Goal: Complete application form

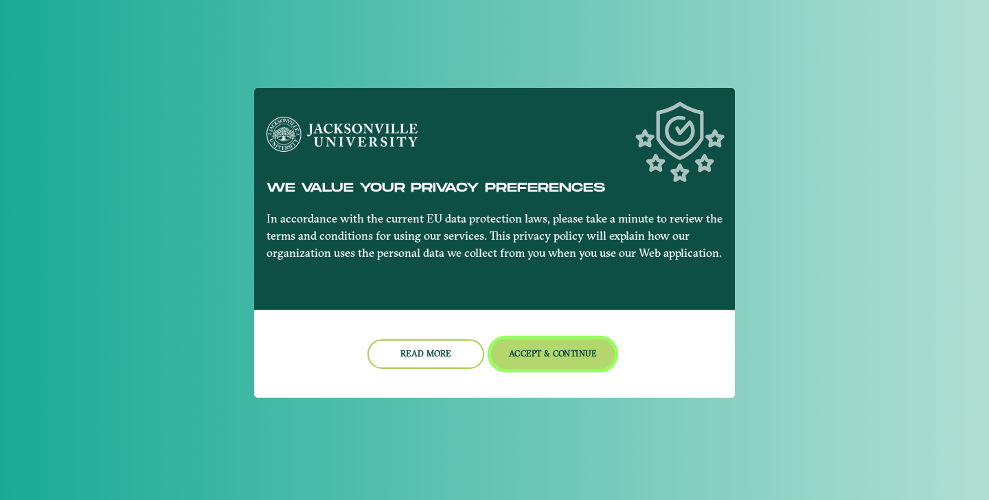
click at [549, 356] on button "Accept & Continue" at bounding box center [553, 354] width 124 height 30
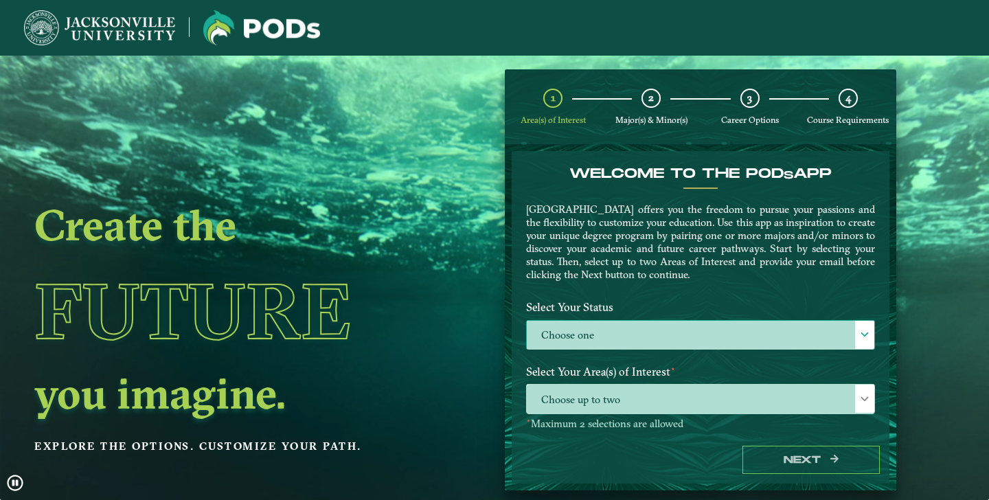
click at [589, 343] on label "Choose one" at bounding box center [700, 336] width 347 height 30
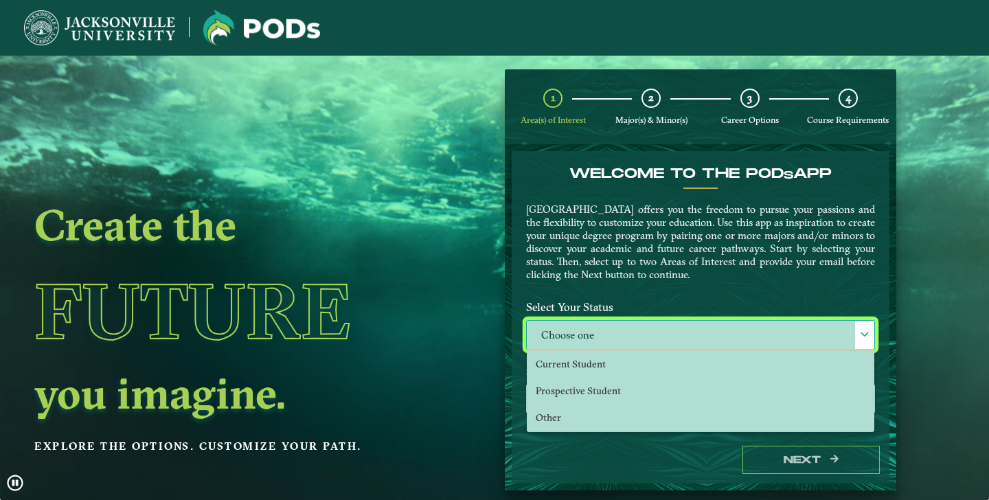
scroll to position [8, 56]
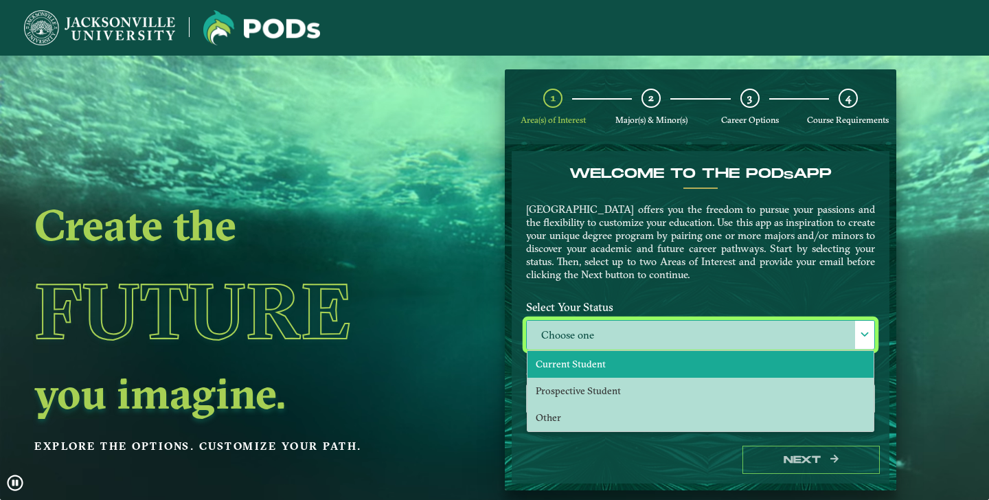
click at [594, 366] on span "Current Student" at bounding box center [571, 364] width 70 height 12
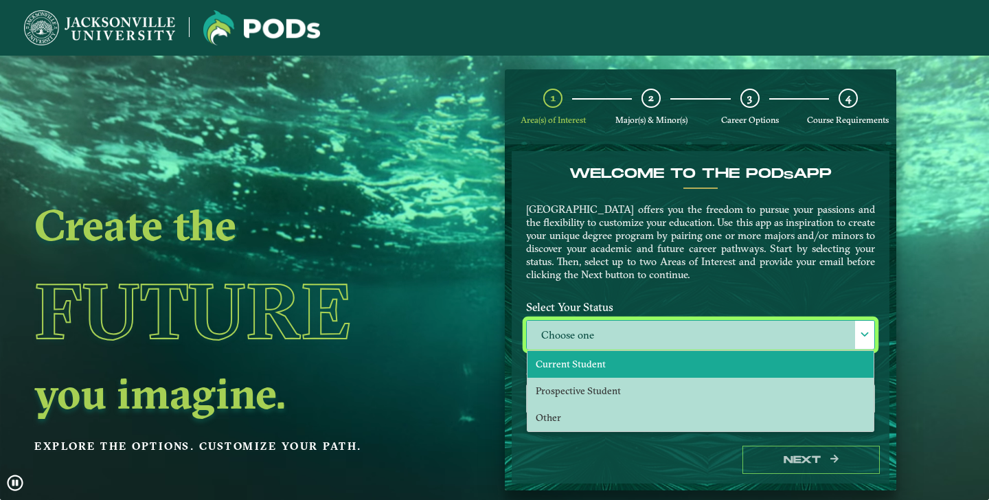
select select "[object Object]"
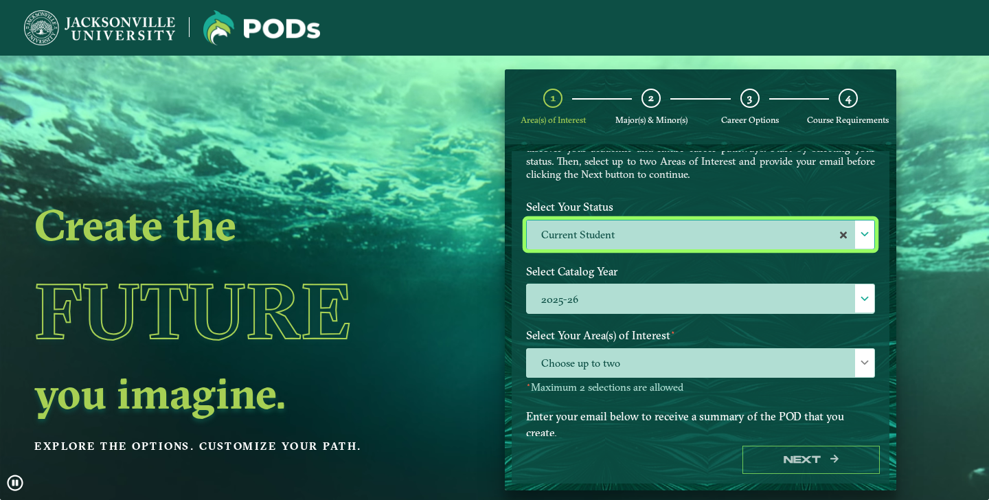
scroll to position [154, 0]
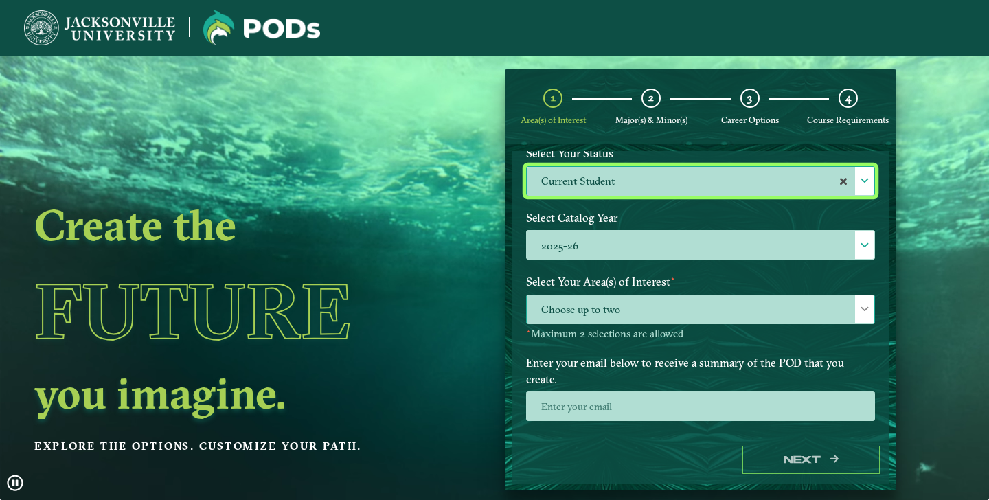
click at [613, 305] on span "Choose up to two" at bounding box center [700, 310] width 347 height 30
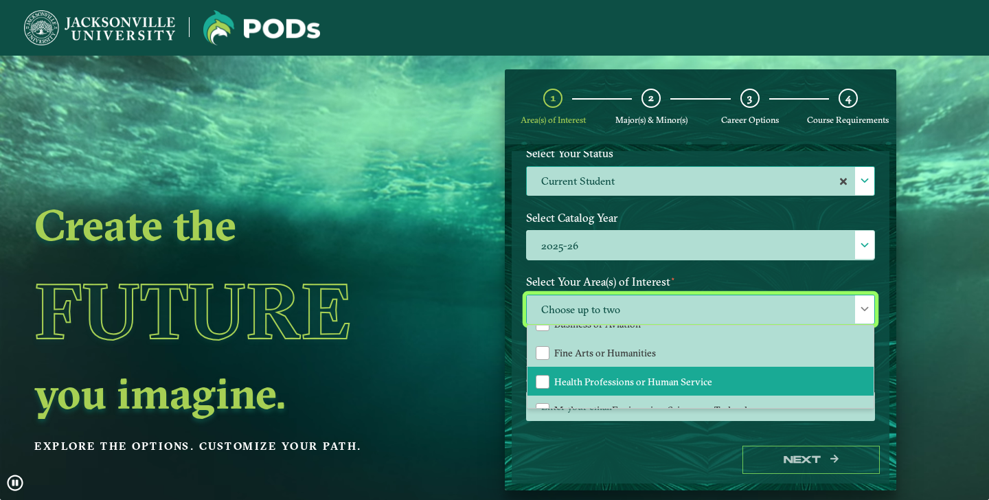
scroll to position [91, 0]
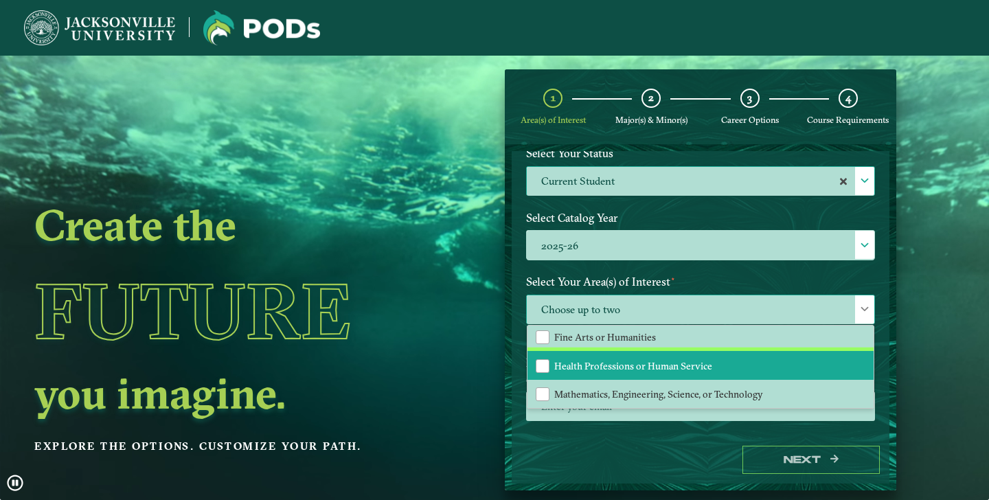
click at [616, 368] on li "Health Professions or Human Service" at bounding box center [700, 365] width 346 height 29
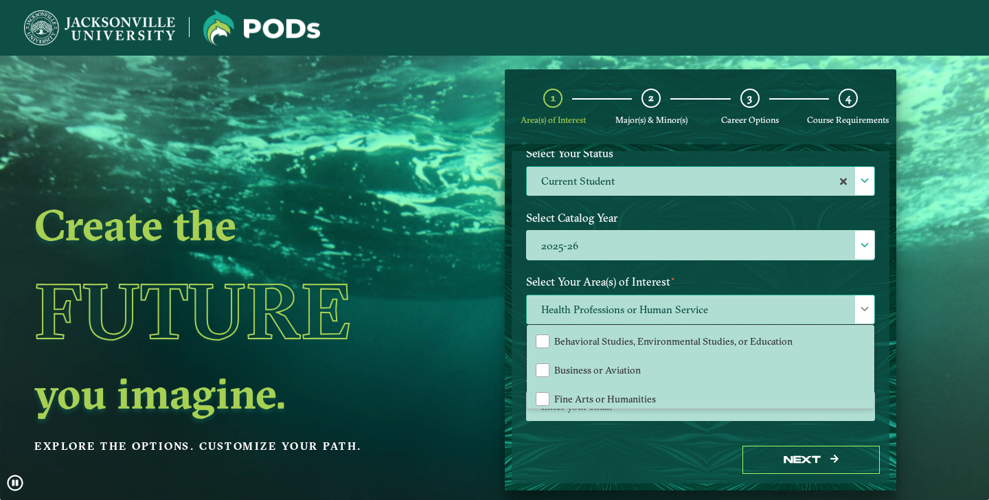
scroll to position [5, 0]
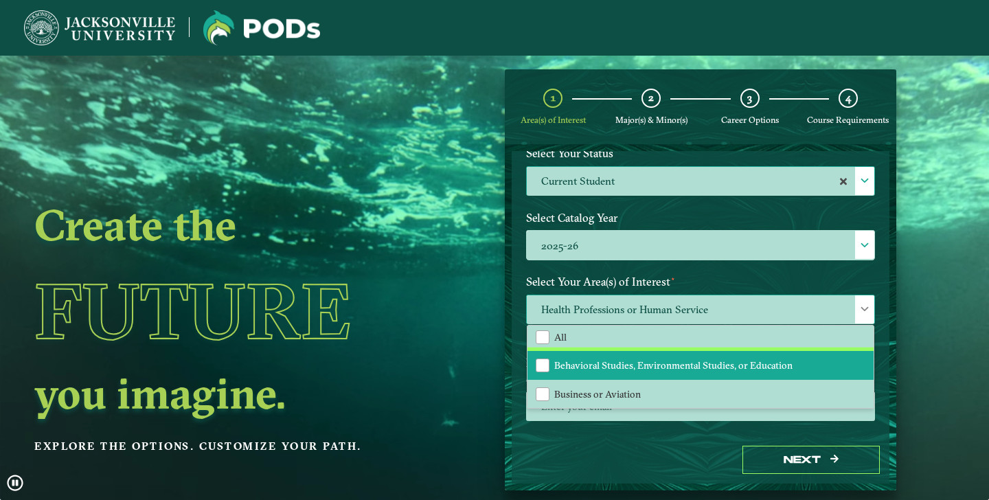
click at [614, 365] on span "Behavioral Studies, Environmental Studies, or Education" at bounding box center [673, 365] width 238 height 12
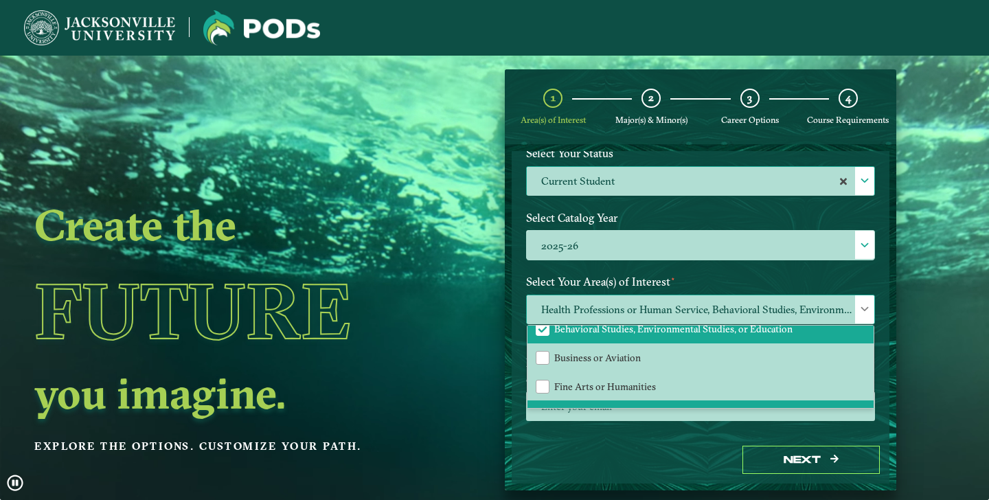
scroll to position [91, 0]
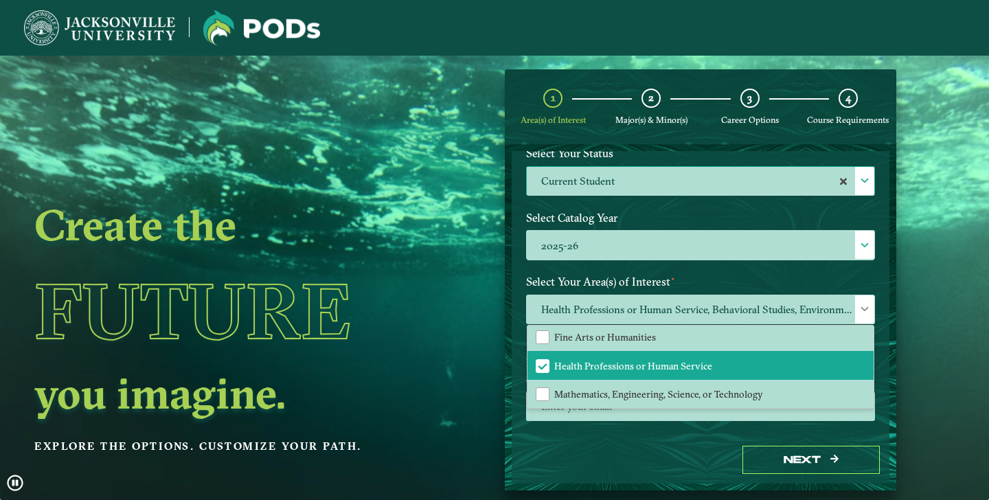
click at [620, 432] on div "Welcome to the POD s app [GEOGRAPHIC_DATA] offers you the freedom to pursue you…" at bounding box center [700, 293] width 378 height 285
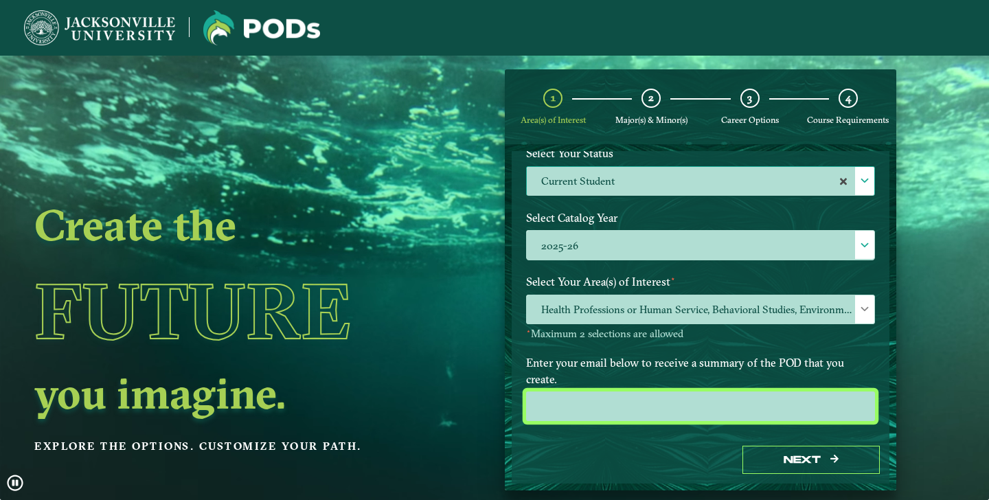
click at [619, 395] on input "email" at bounding box center [700, 406] width 349 height 30
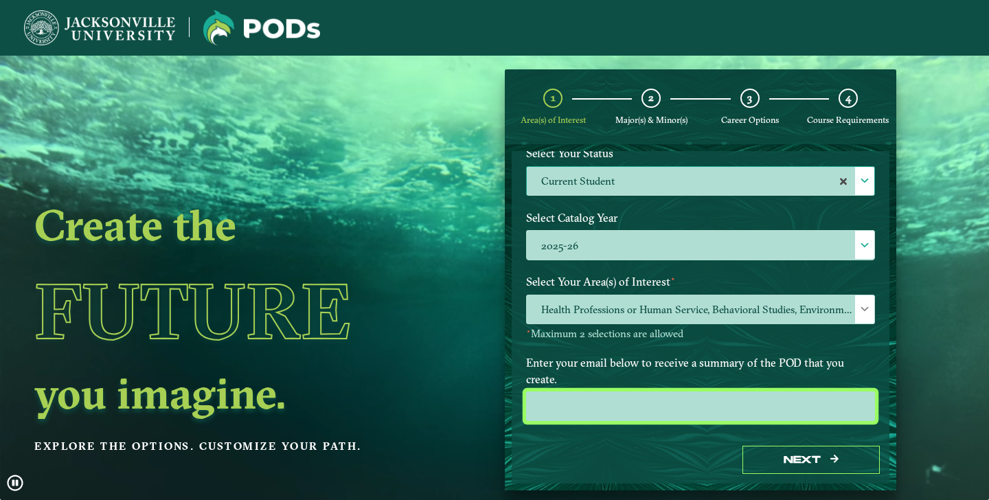
type input "[EMAIL_ADDRESS][DOMAIN_NAME]"
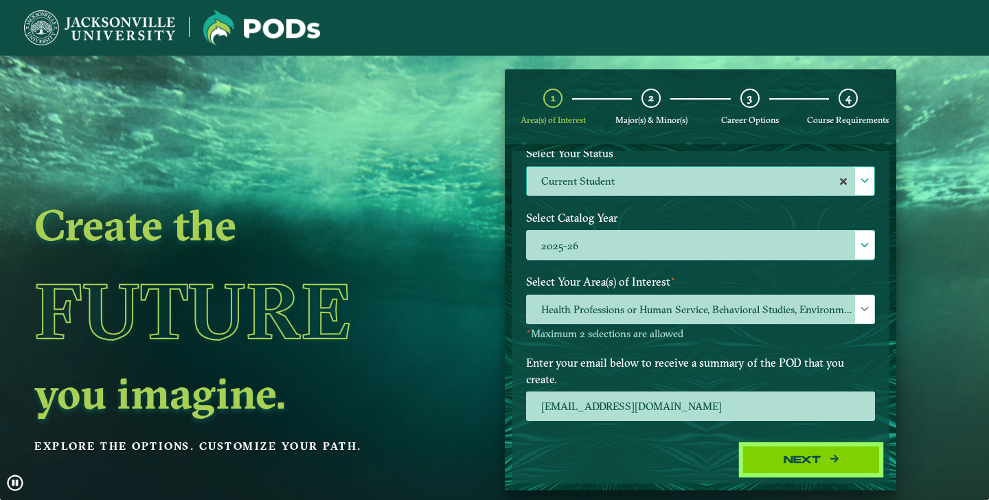
click at [812, 452] on button "Next" at bounding box center [810, 460] width 137 height 28
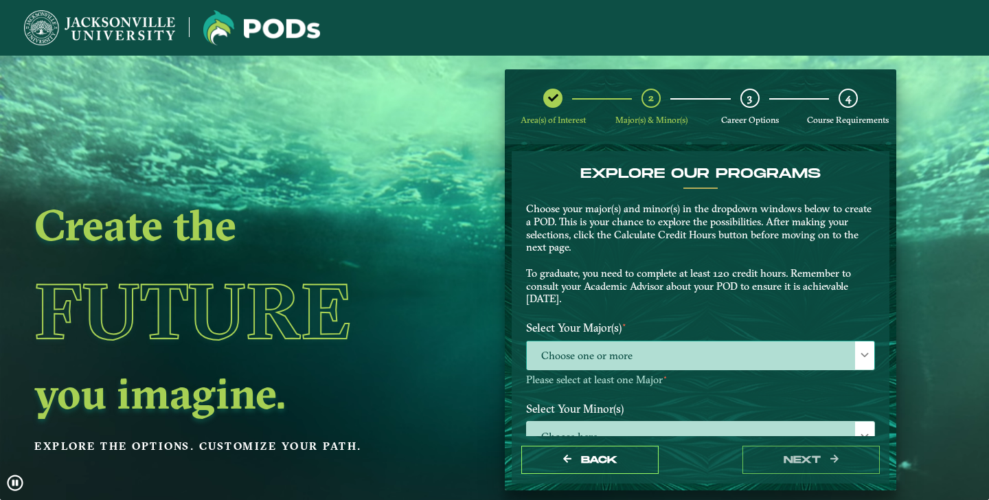
click at [709, 355] on span "Choose one or more" at bounding box center [700, 356] width 347 height 30
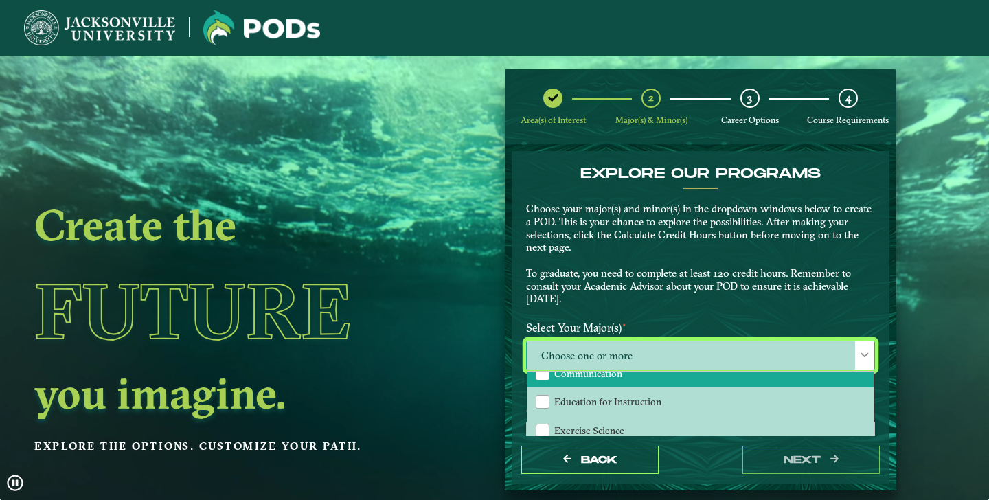
scroll to position [0, 0]
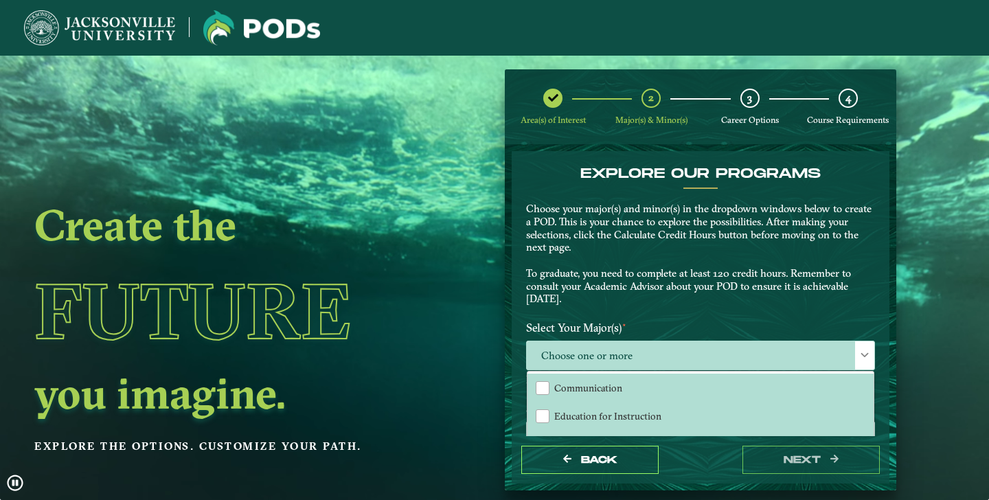
click at [702, 319] on label "Select Your Major(s) ⋆" at bounding box center [700, 327] width 369 height 25
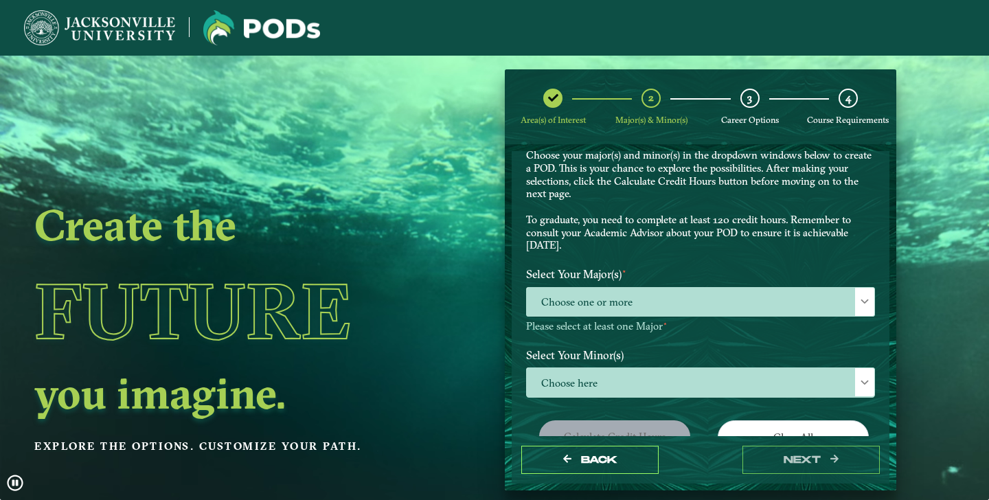
scroll to position [136, 0]
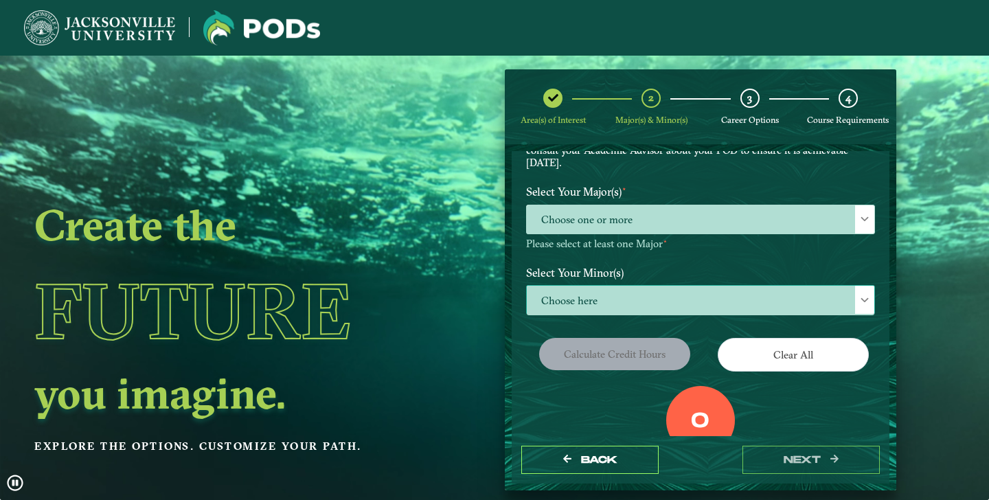
click at [699, 301] on span "Choose here" at bounding box center [700, 301] width 347 height 30
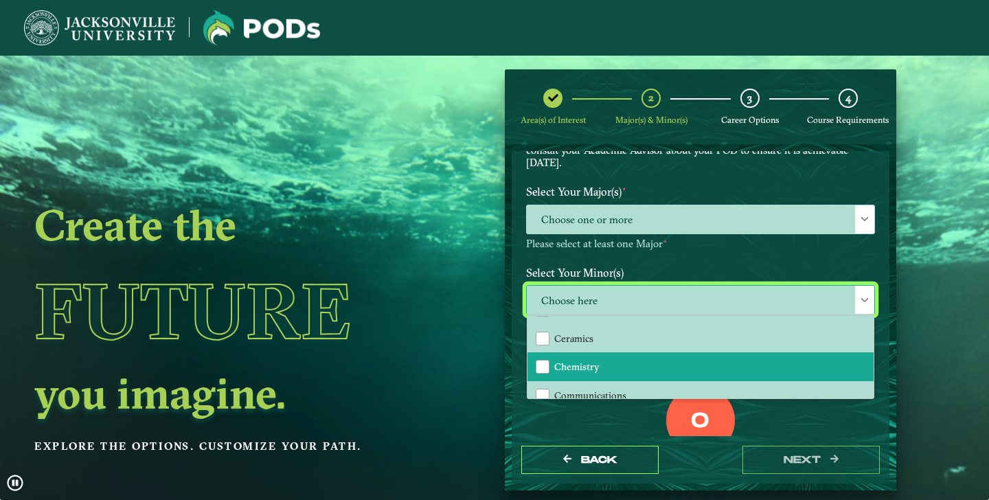
scroll to position [284, 0]
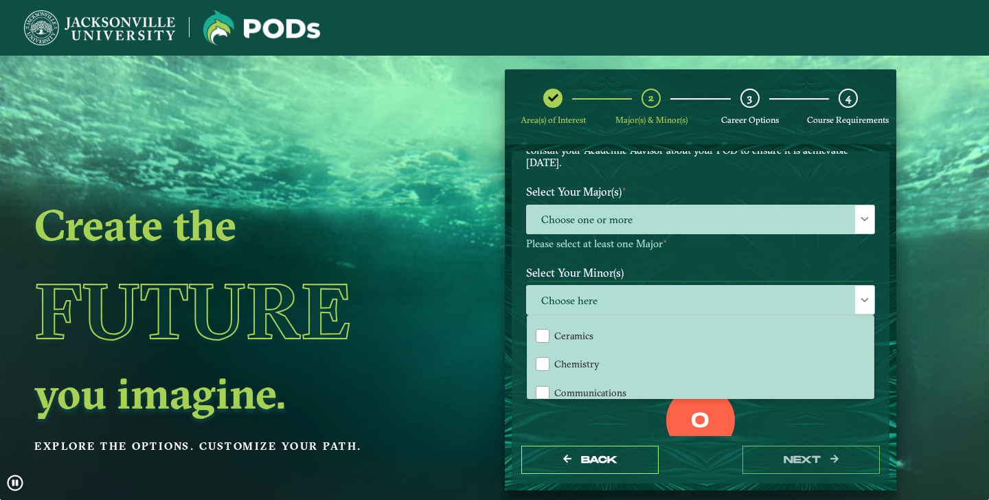
click at [699, 254] on div "Select Your Major(s) ⋆ Choose one or more Please select at least one Major ⋆" at bounding box center [700, 219] width 369 height 81
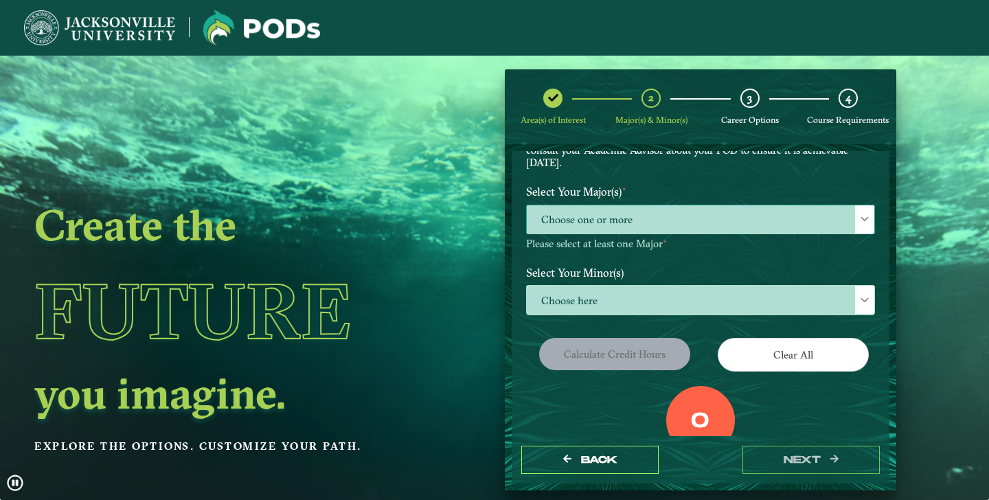
click at [702, 225] on span "Choose one or more" at bounding box center [700, 220] width 347 height 30
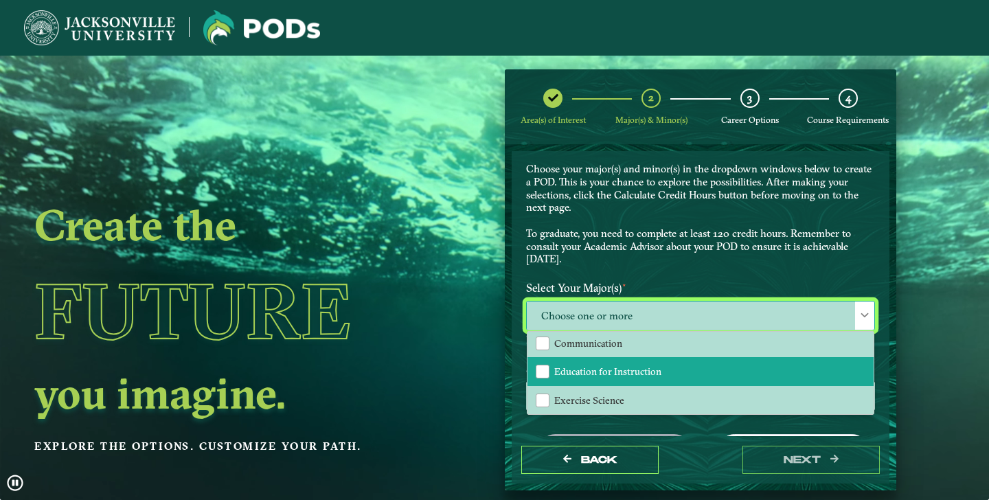
scroll to position [8, 0]
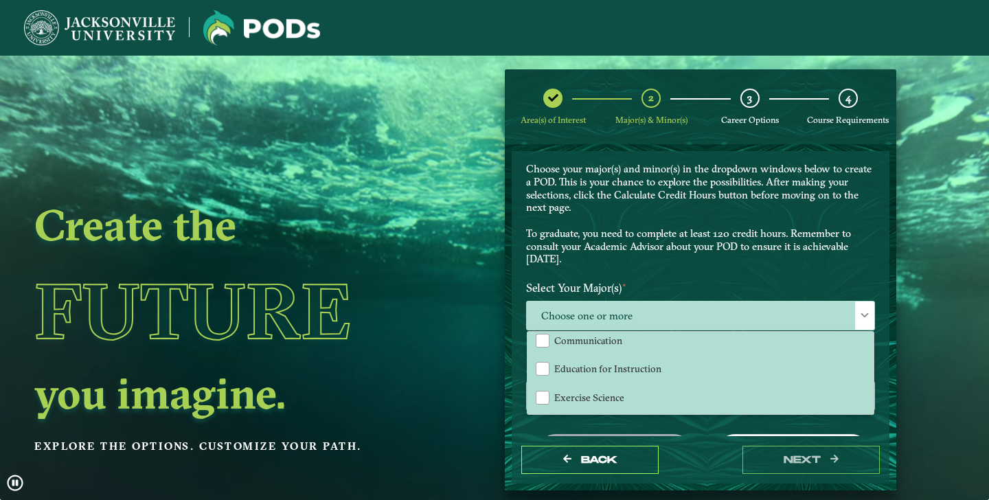
click at [693, 279] on label "Select Your Major(s) ⋆" at bounding box center [700, 287] width 369 height 25
